Goal: Book appointment/travel/reservation

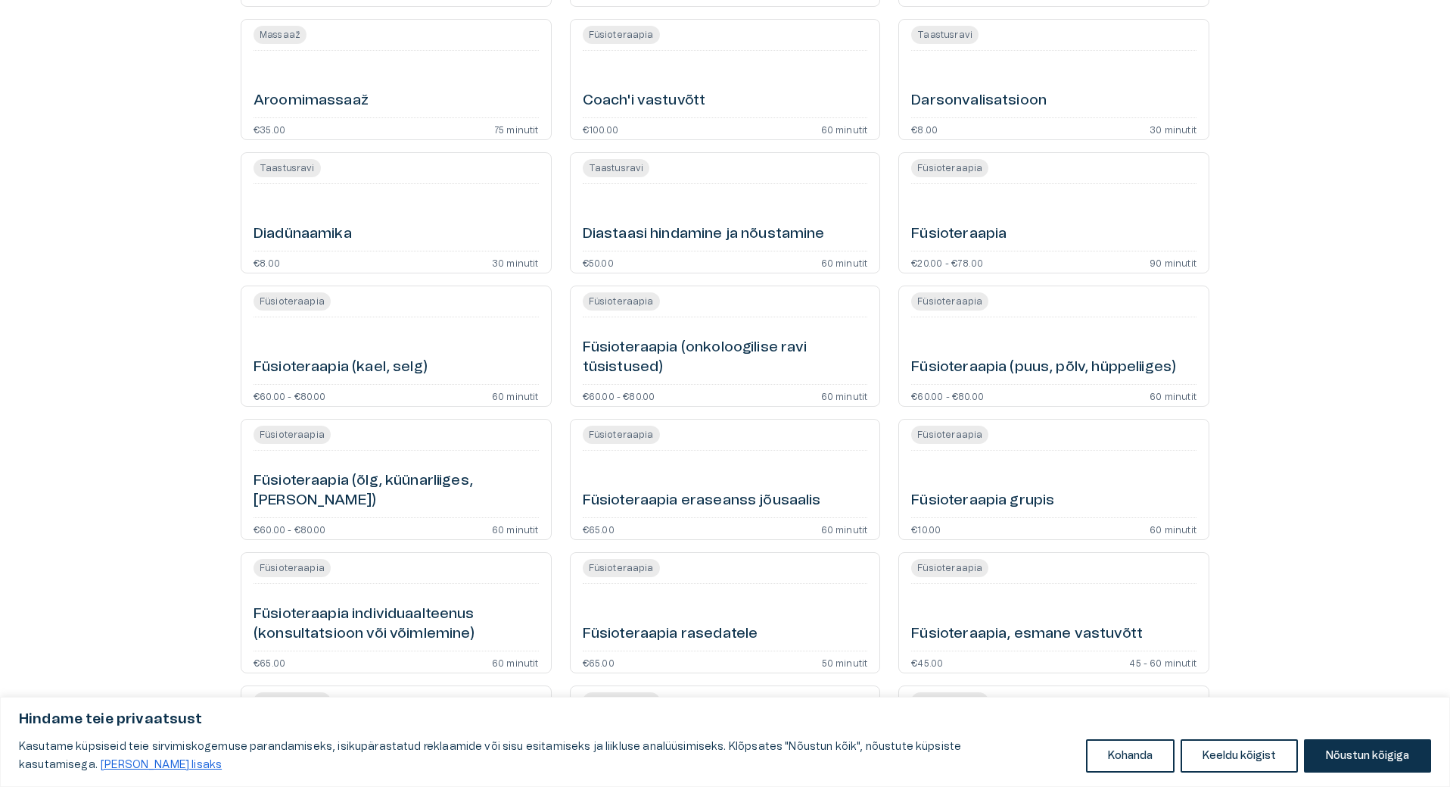
click at [338, 500] on h6 "Füsioteraapia (õlg, küünarliiges, [PERSON_NAME])" at bounding box center [396, 491] width 285 height 40
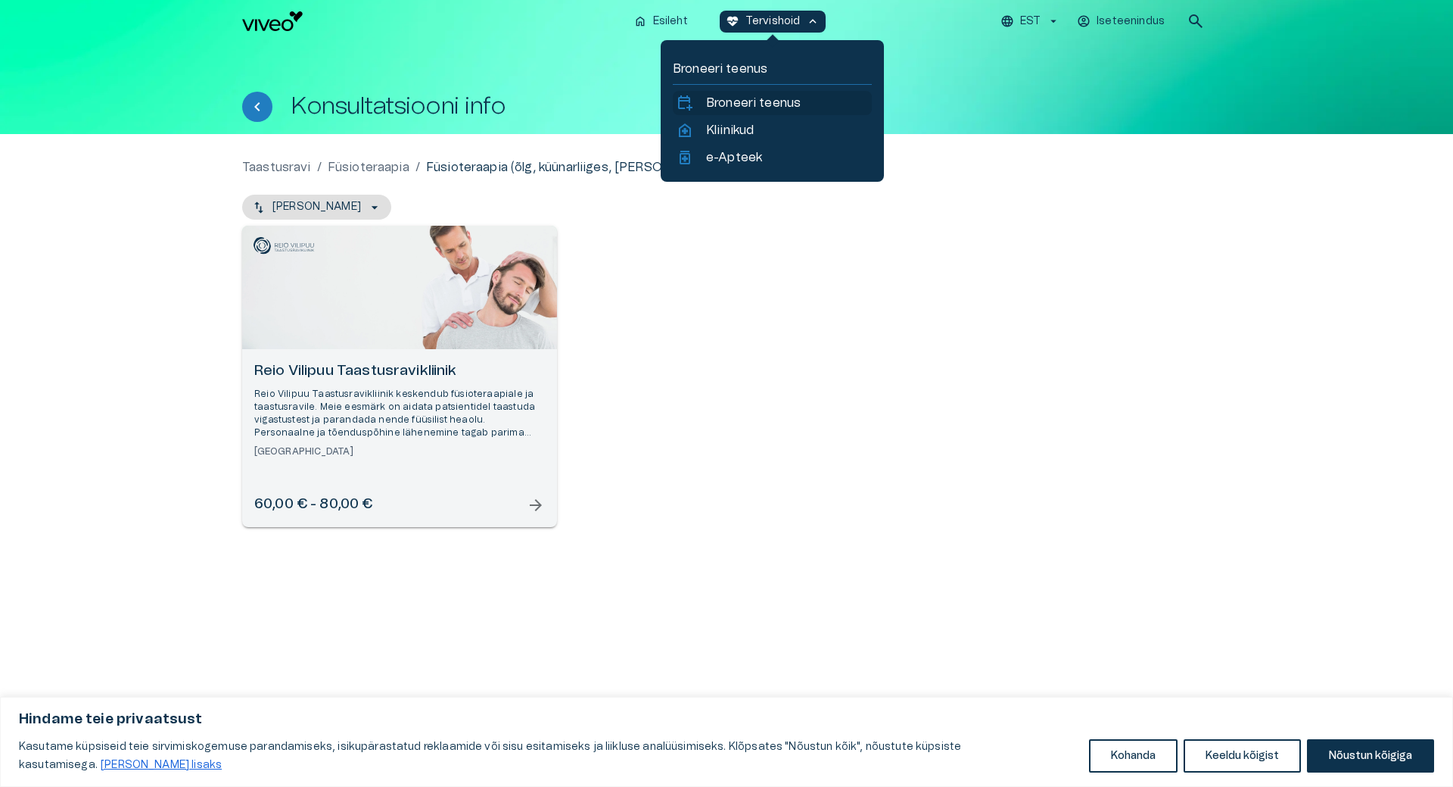
click at [727, 107] on p "Broneeri teenus" at bounding box center [753, 103] width 95 height 18
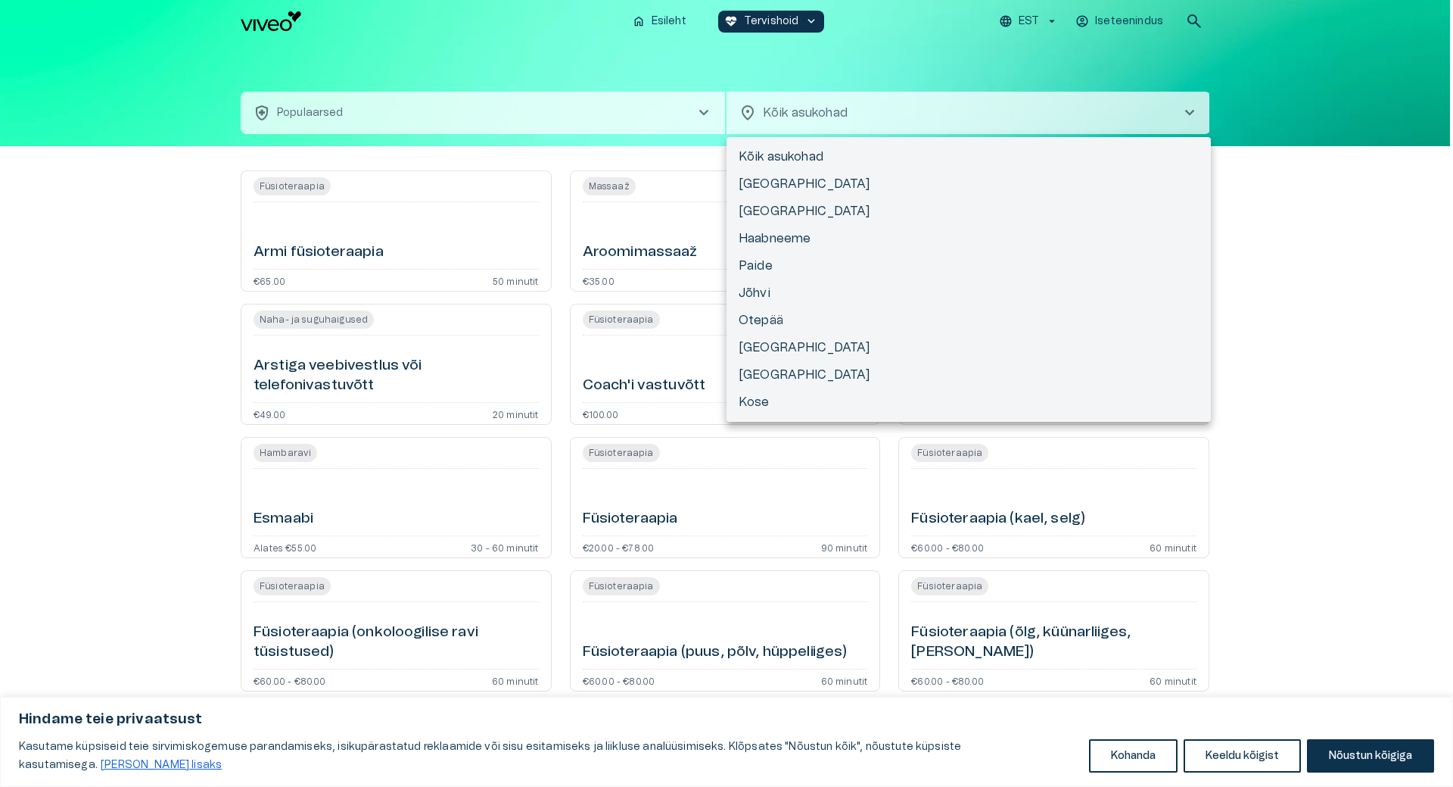
click at [830, 113] on body "Hindame teie privaatsust Kasutame küpsiseid teie sirvimiskogemuse parandamiseks…" at bounding box center [726, 393] width 1453 height 787
click at [762, 207] on li "[GEOGRAPHIC_DATA]" at bounding box center [969, 211] width 484 height 27
type input "**********"
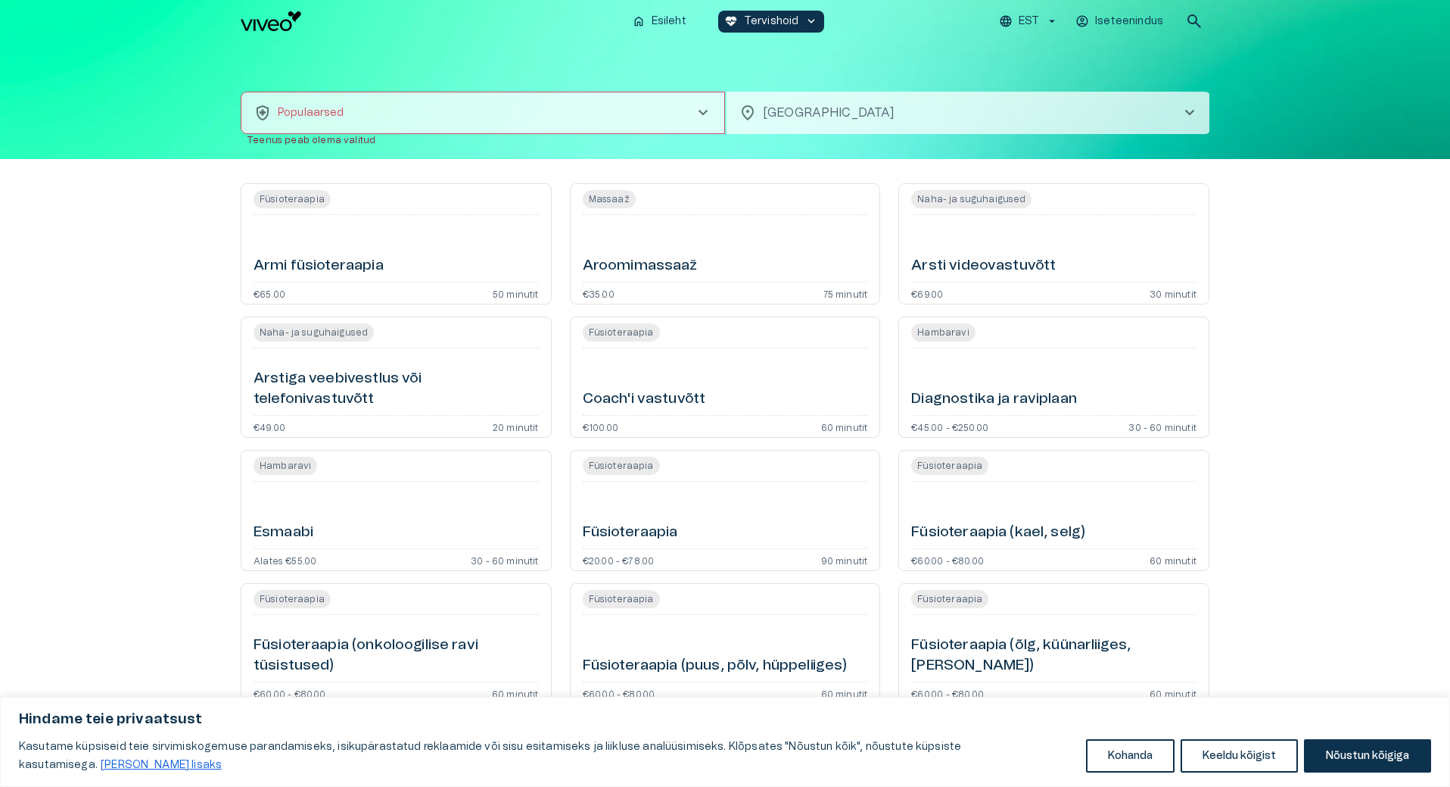
click at [700, 109] on span "chevron_right" at bounding box center [703, 113] width 18 height 18
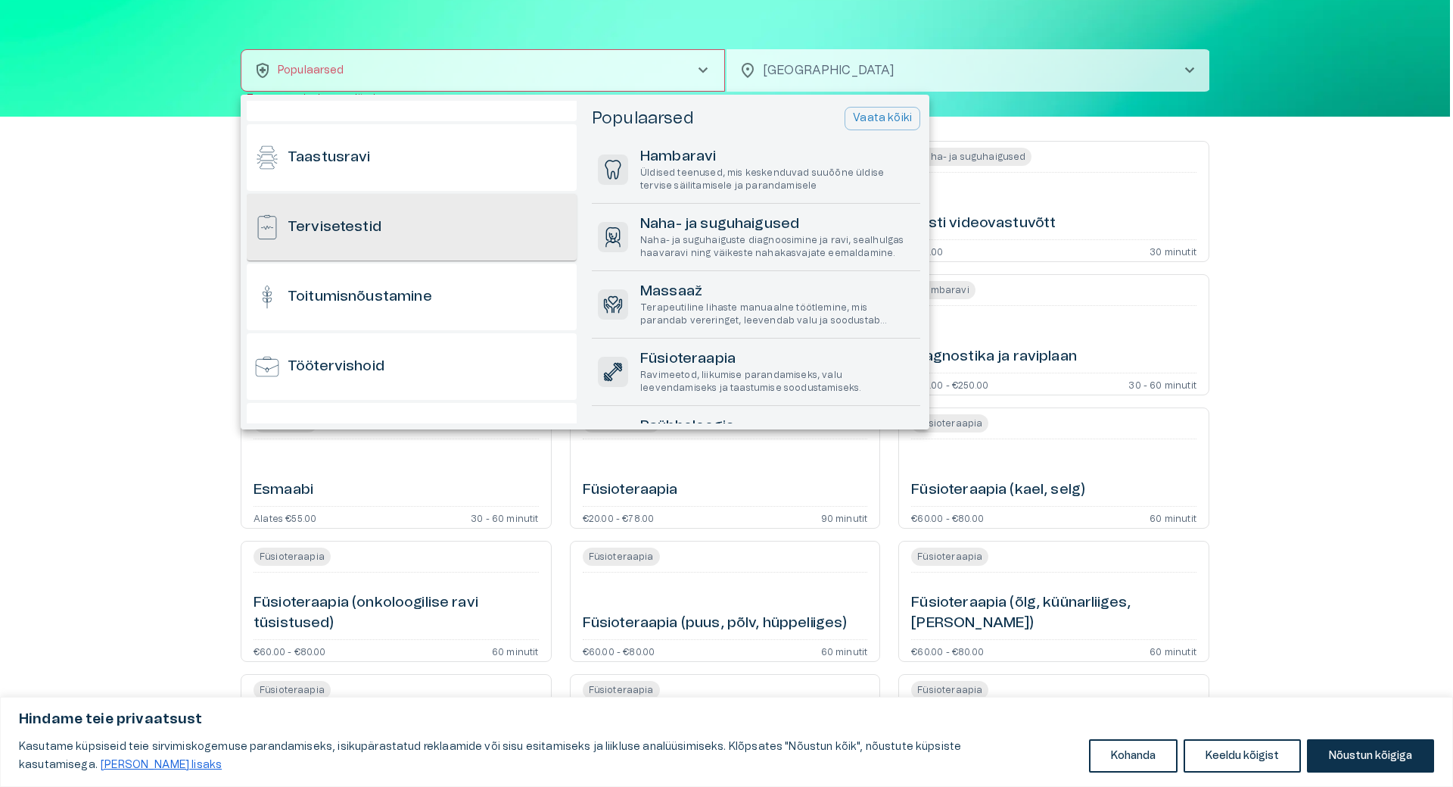
scroll to position [1264, 0]
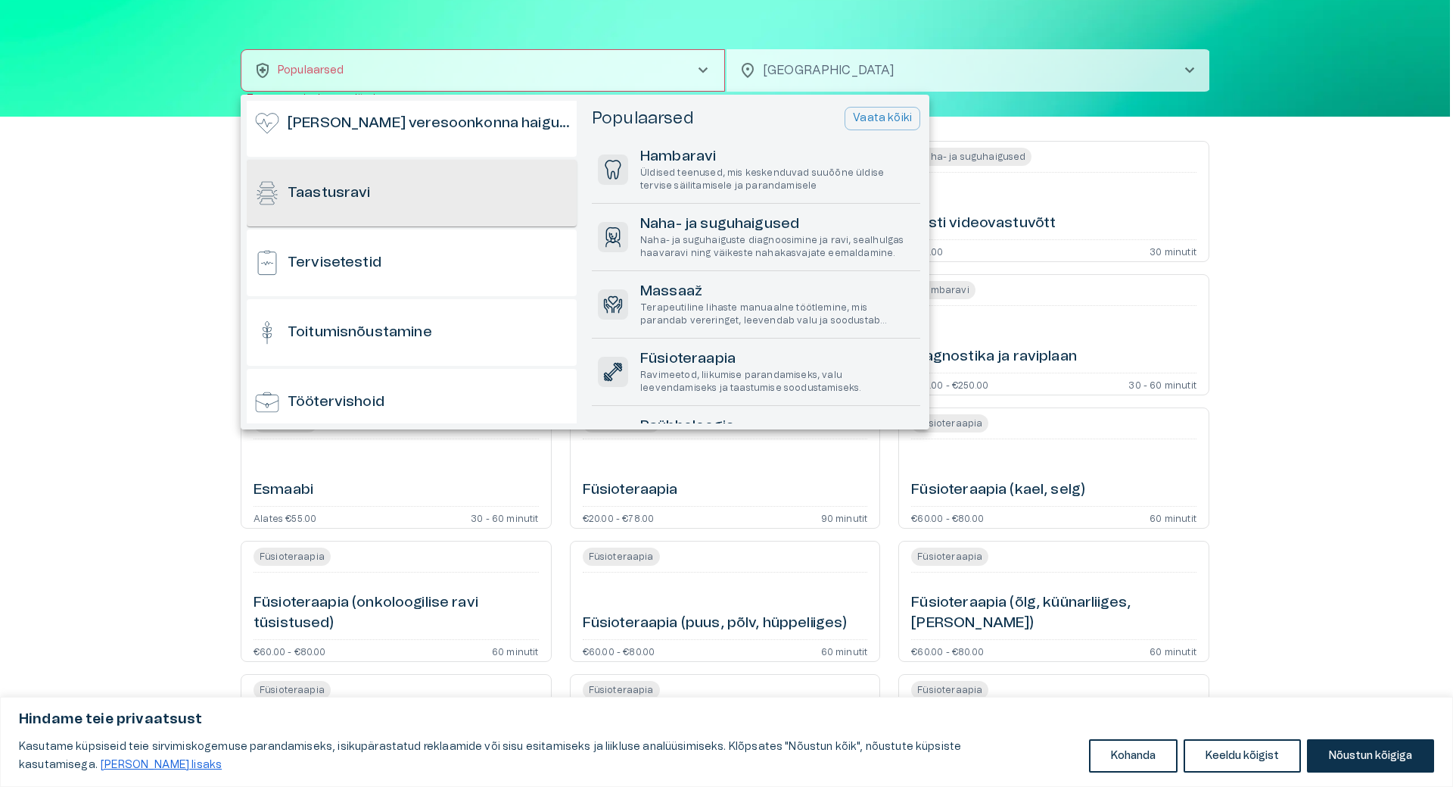
click at [368, 194] on h6 "Taastusravi" at bounding box center [329, 193] width 83 height 20
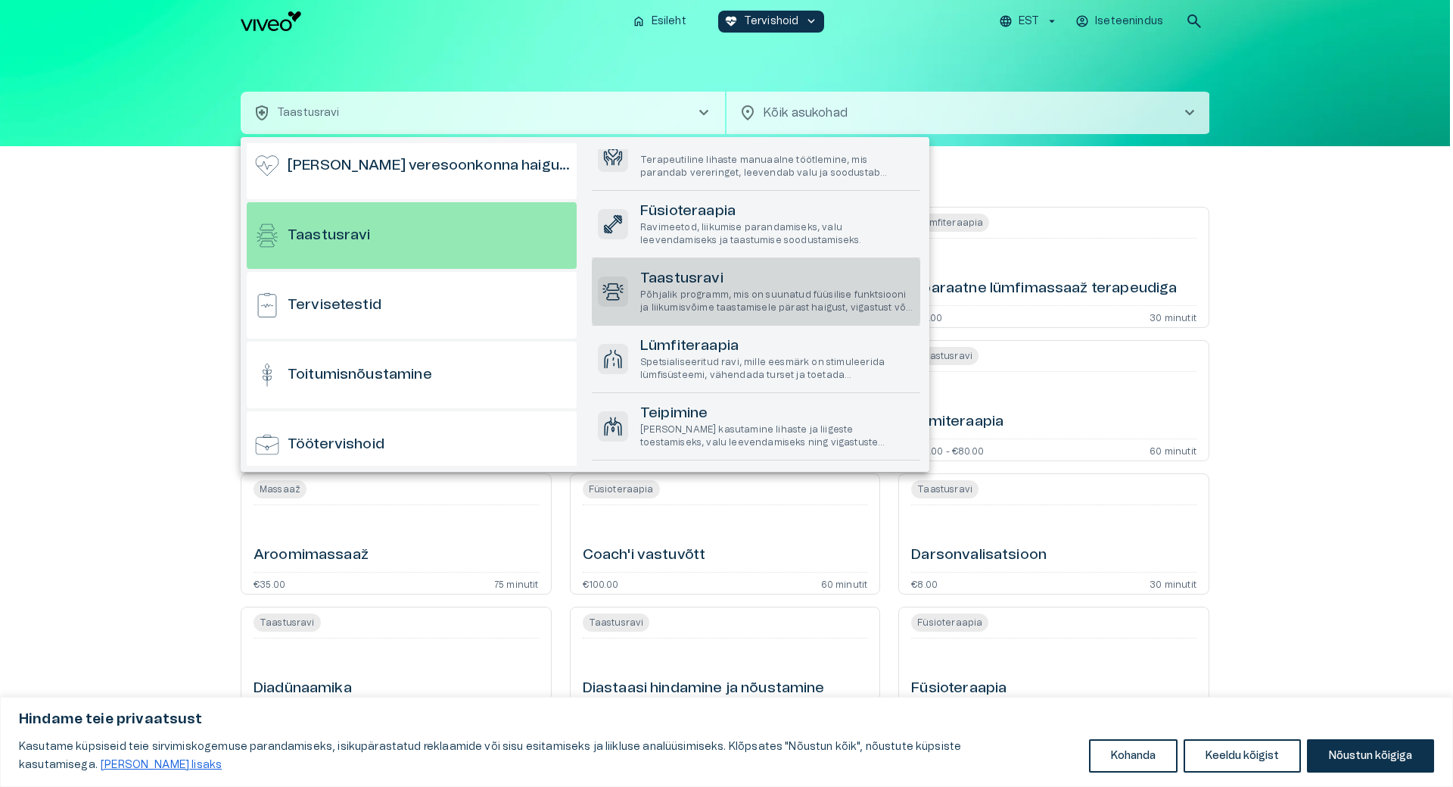
scroll to position [56, 0]
